Goal: Find specific page/section: Find specific page/section

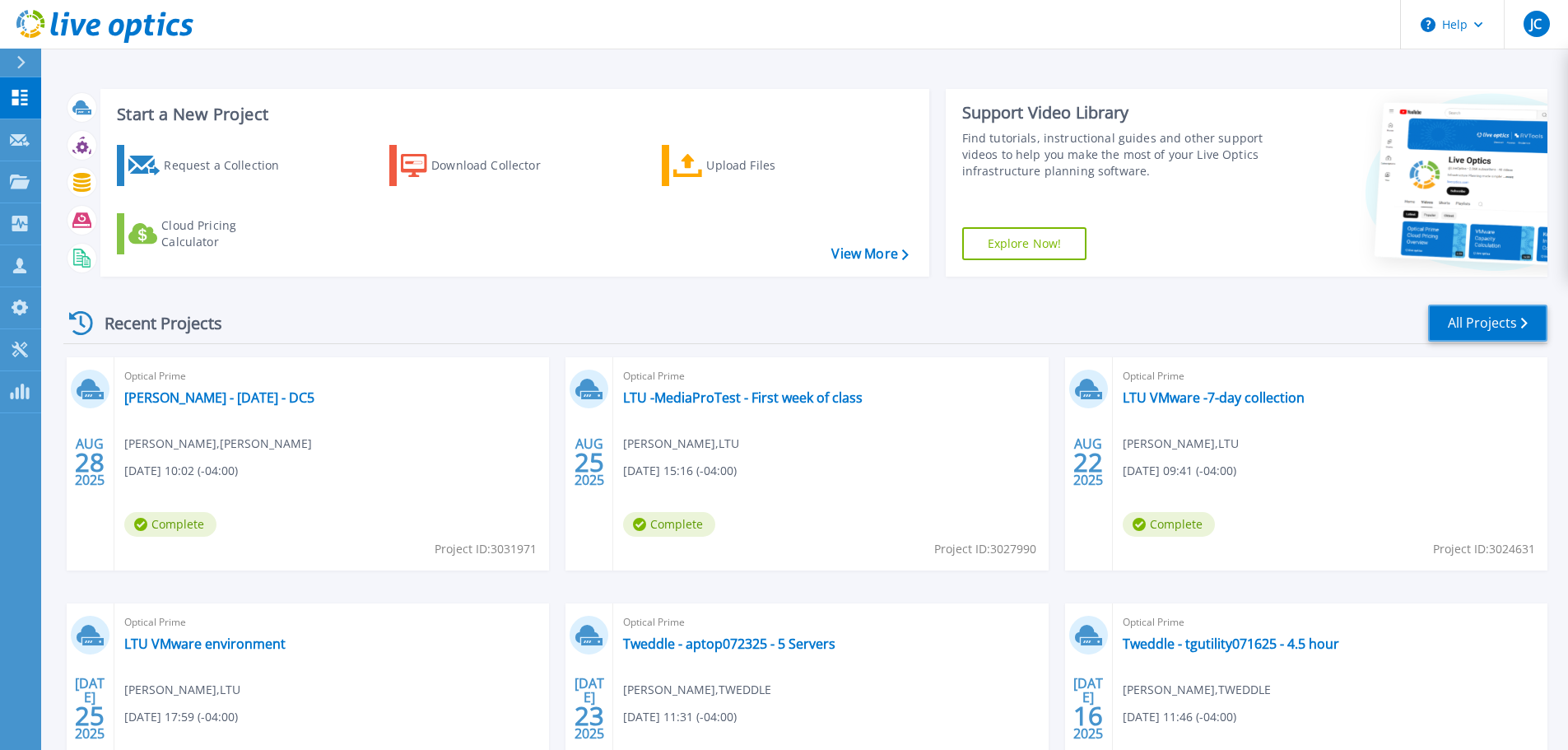
click at [1471, 331] on link "All Projects" at bounding box center [1487, 323] width 119 height 37
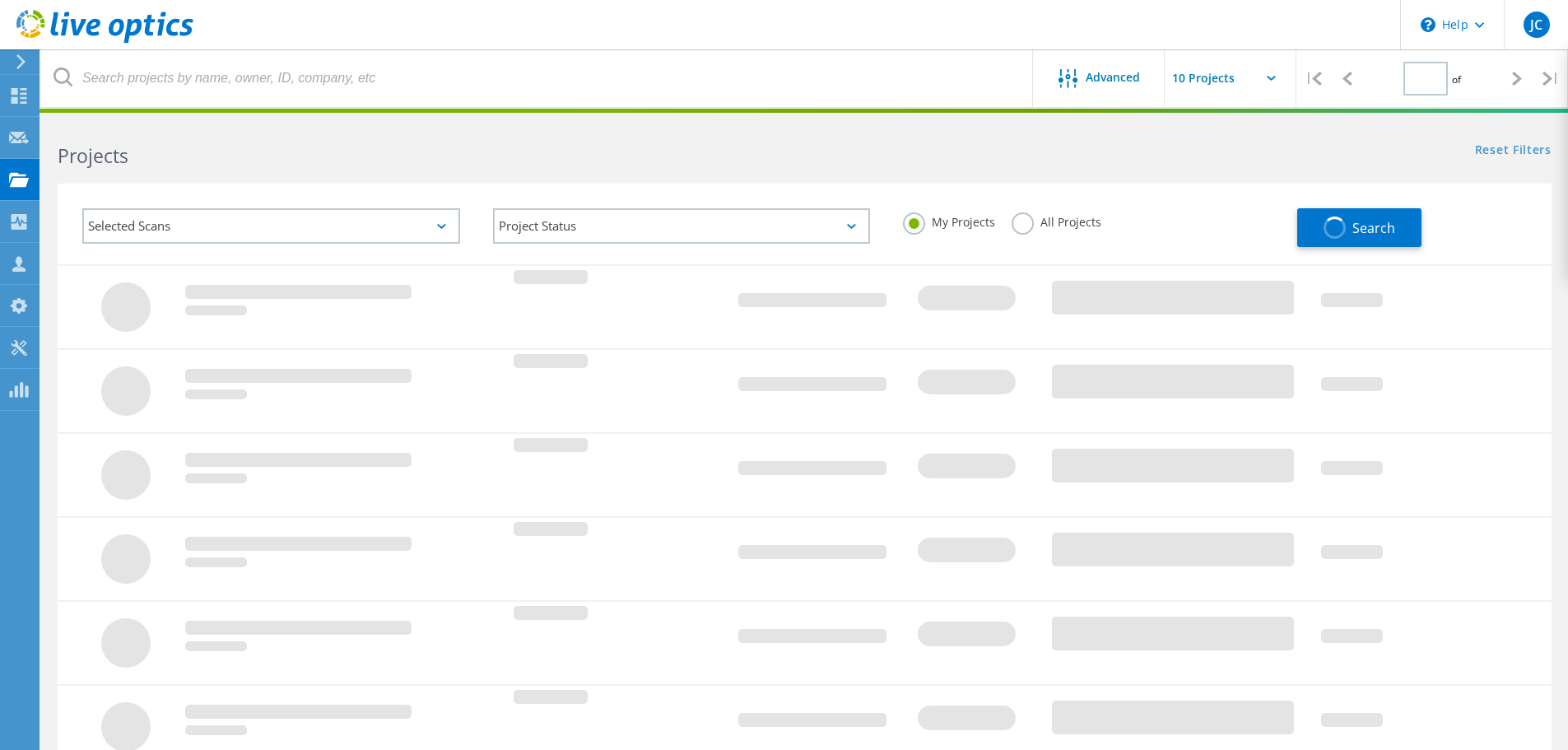
type input "1"
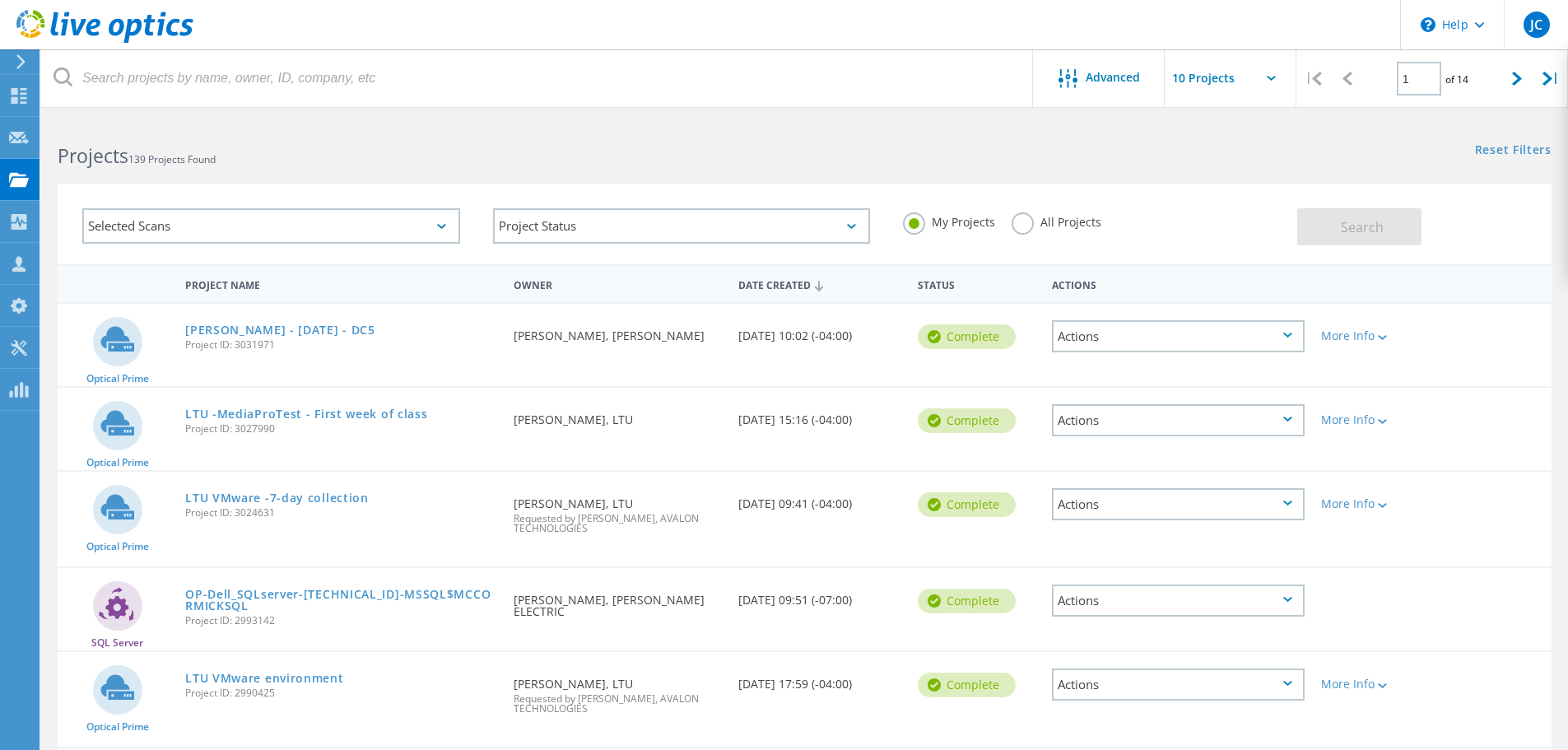
click at [179, 158] on span "139 Projects Found" at bounding box center [172, 160] width 87 height 14
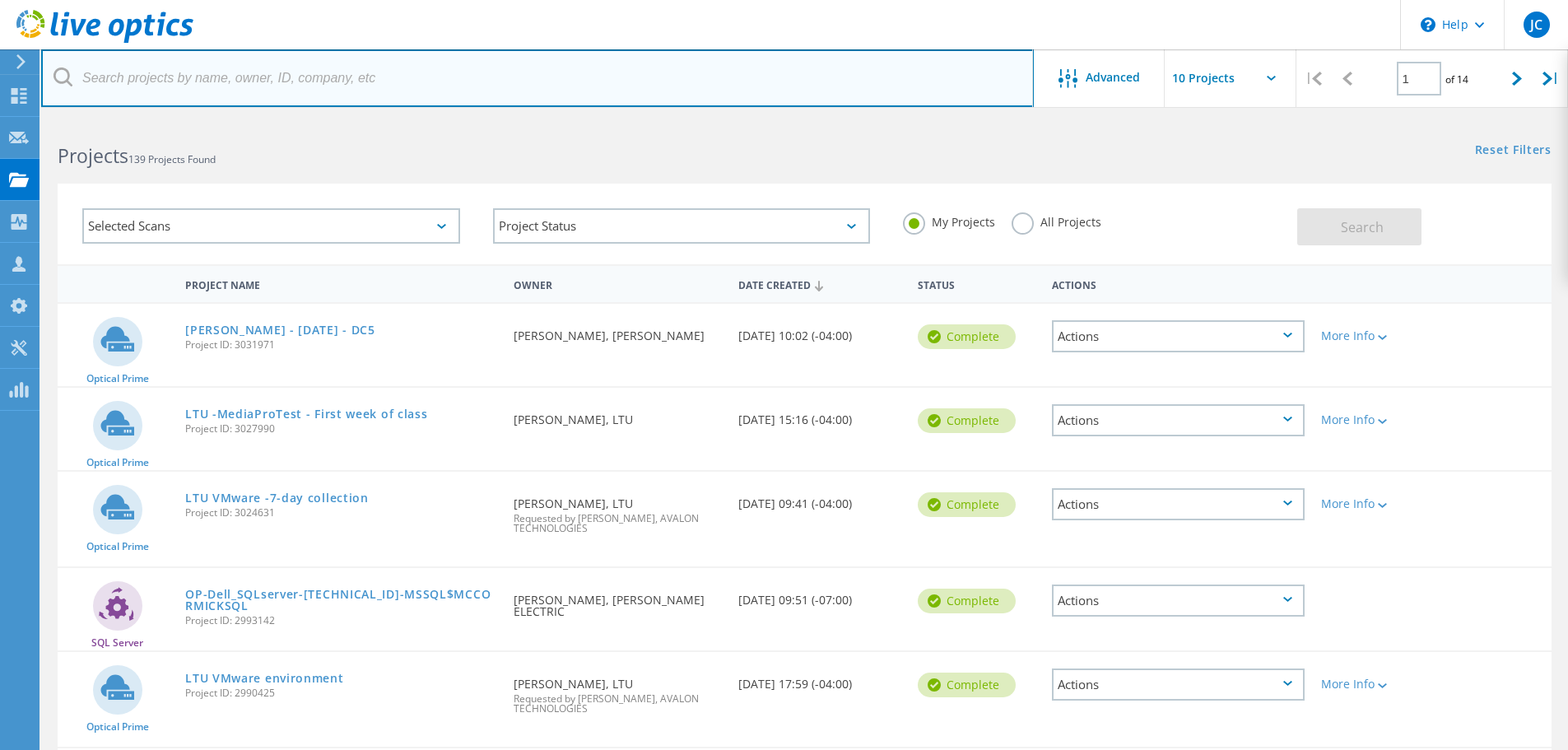
click at [201, 85] on input "text" at bounding box center [537, 78] width 993 height 58
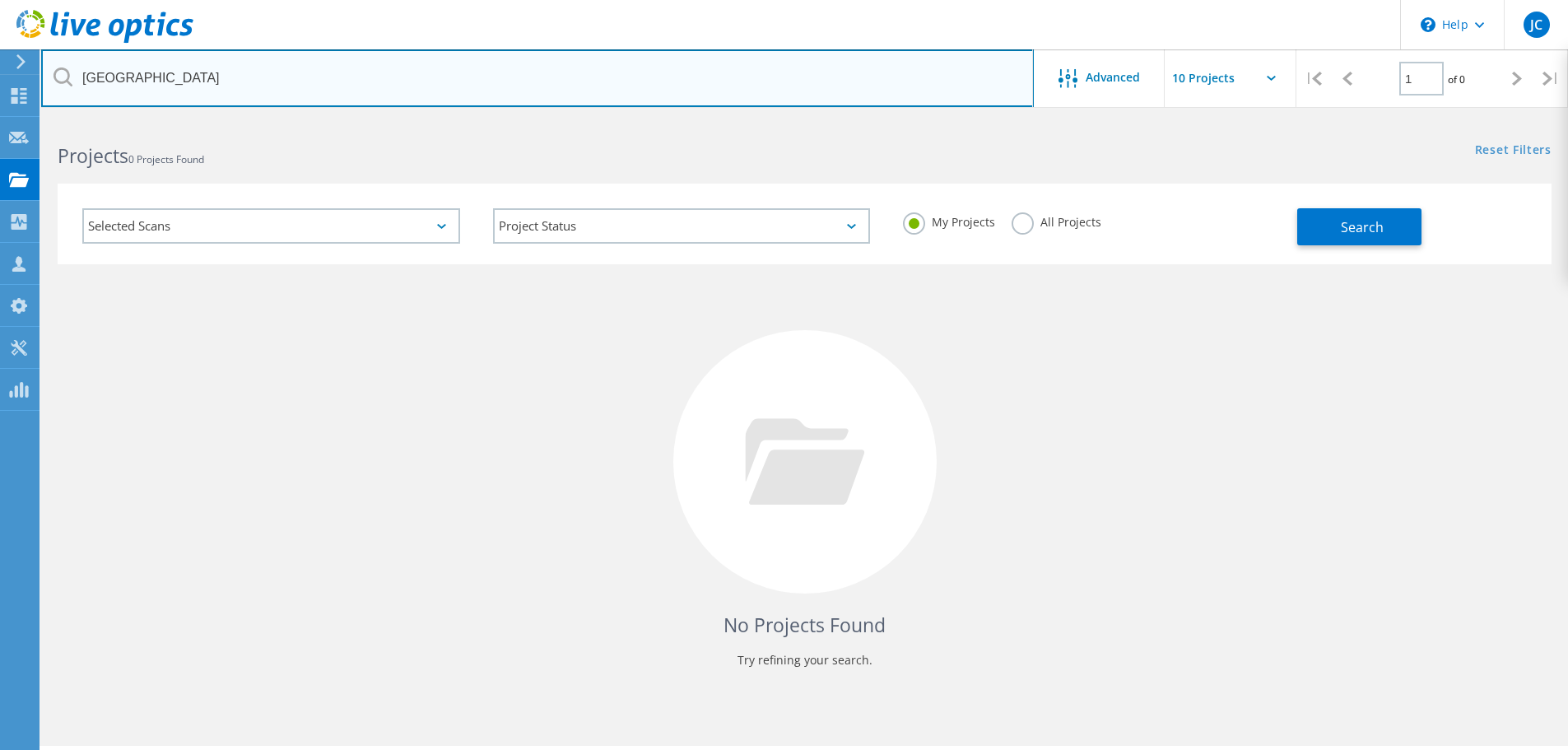
type input "[GEOGRAPHIC_DATA]"
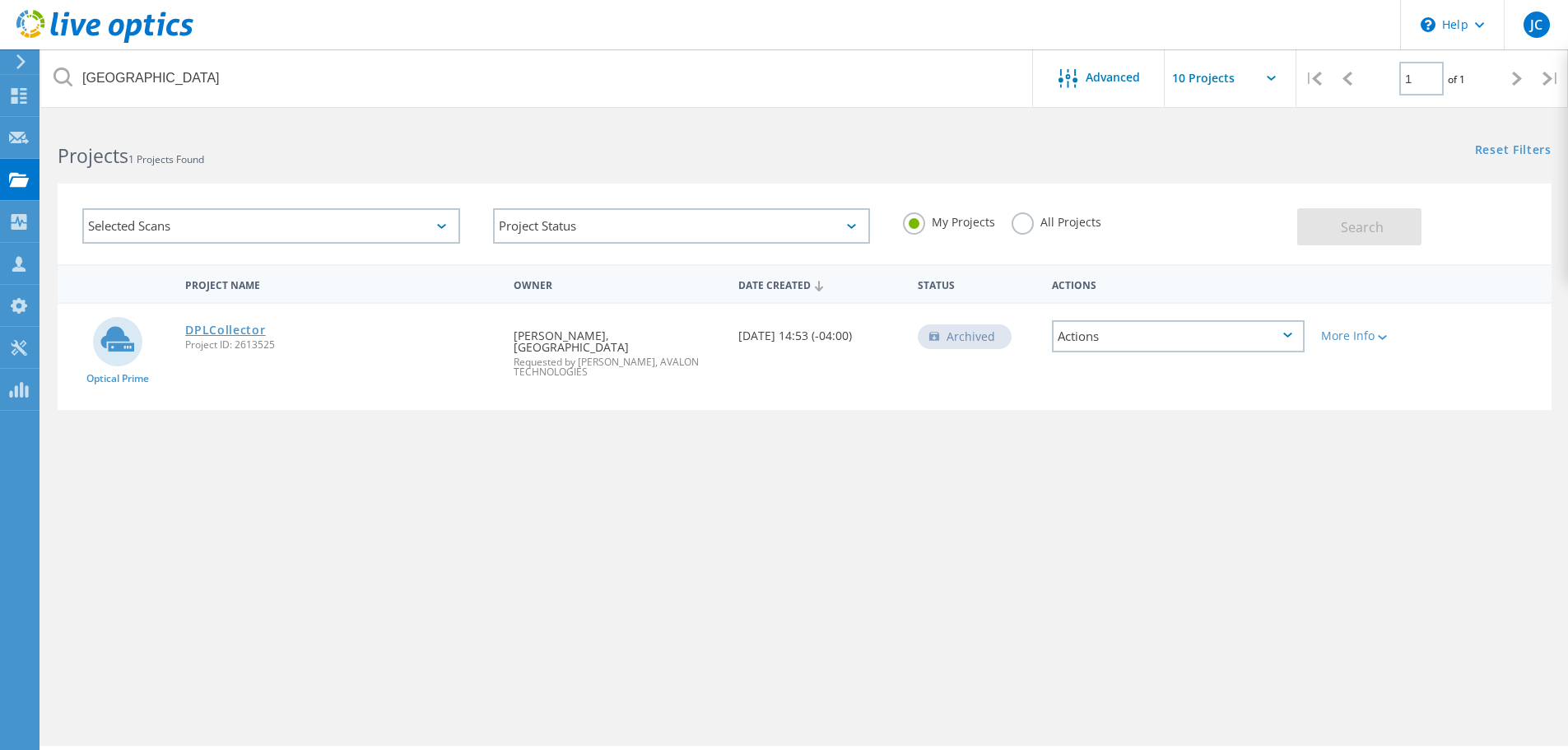
click at [227, 329] on link "DPLCollector" at bounding box center [225, 329] width 80 height 12
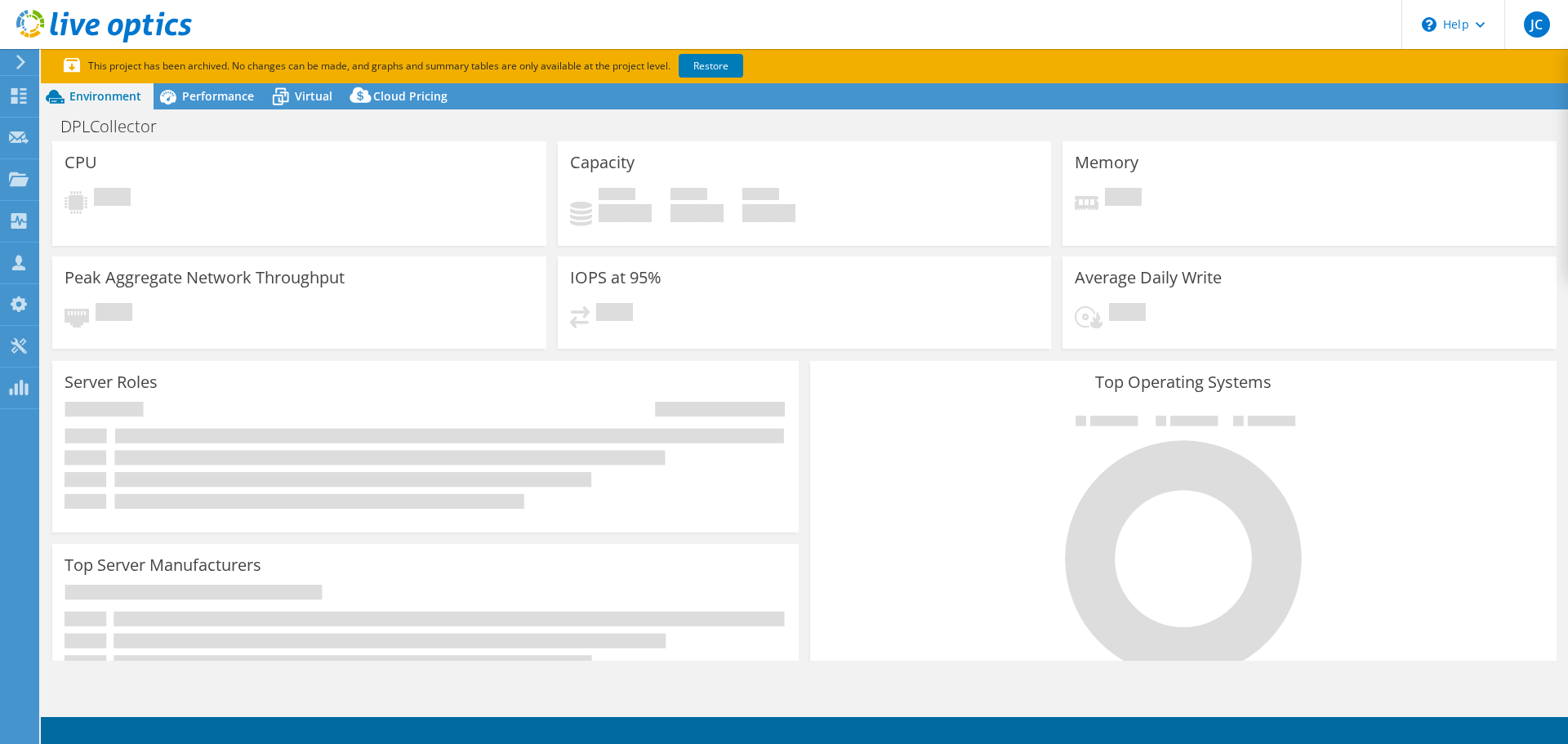
select select "USD"
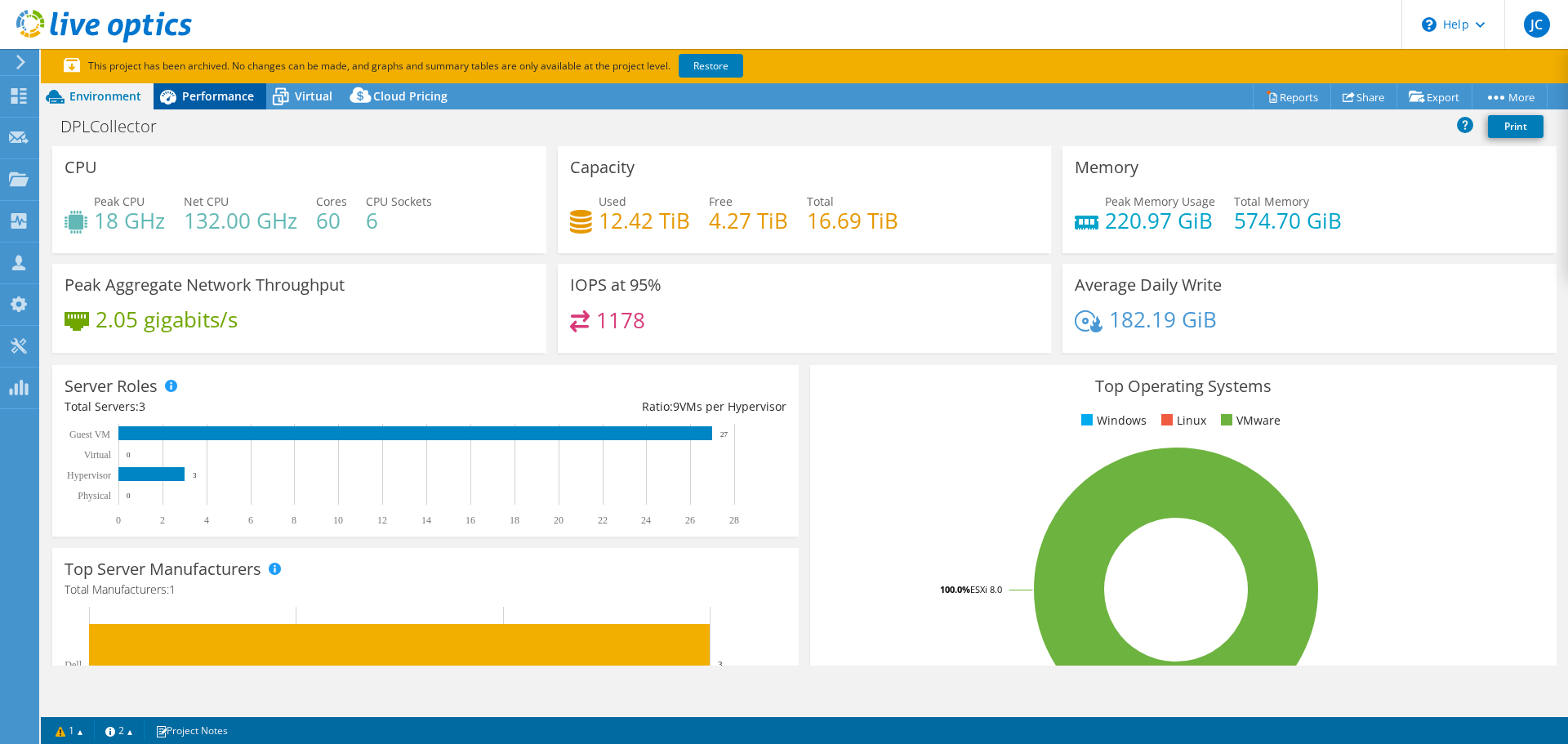
click at [199, 99] on span "Performance" at bounding box center [218, 96] width 72 height 16
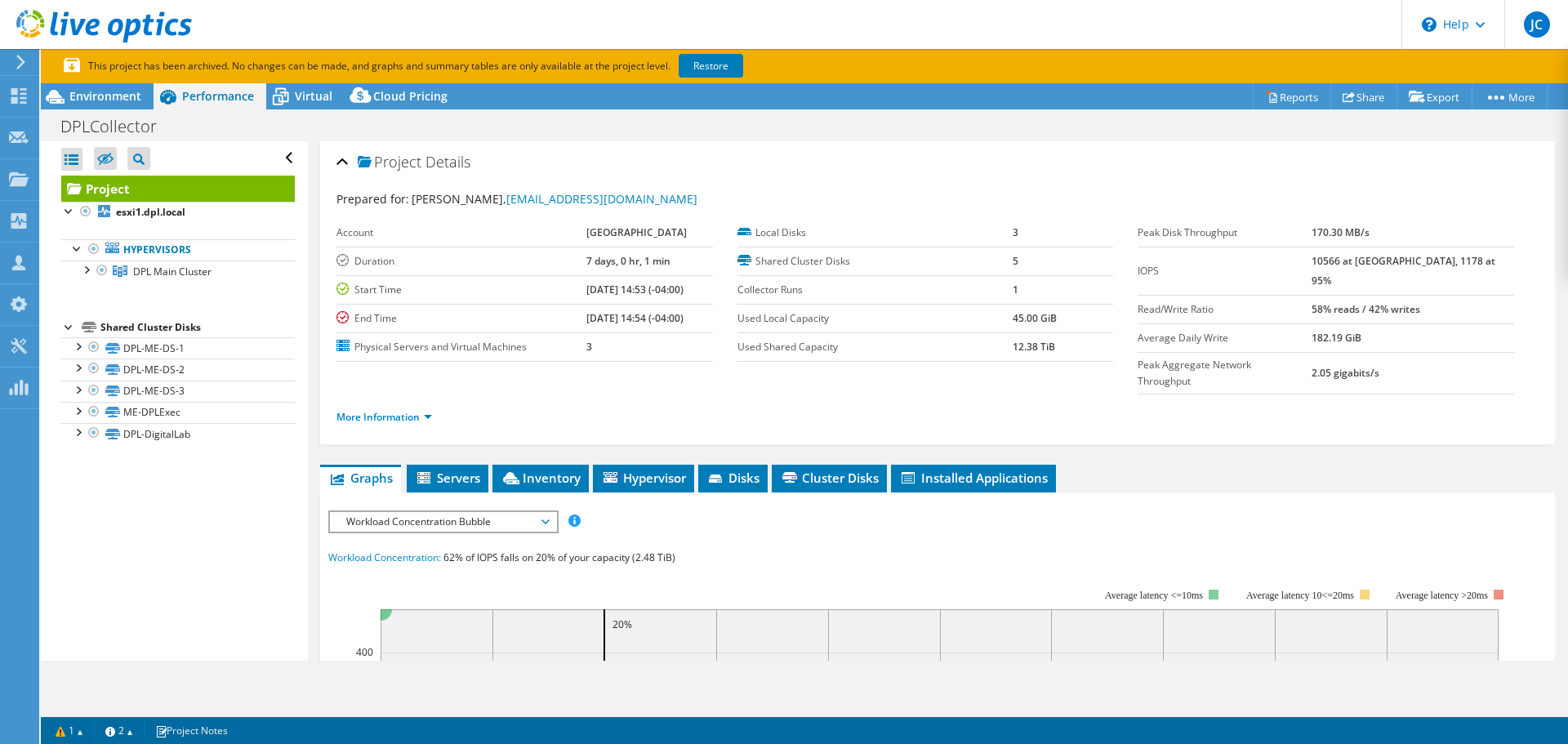
click at [803, 34] on header "JC Channel Partner [PERSON_NAME] [PERSON_NAME][EMAIL_ADDRESS][PERSON_NAME][DOMA…" at bounding box center [784, 25] width 1568 height 49
